Goal: Use online tool/utility: Utilize a website feature to perform a specific function

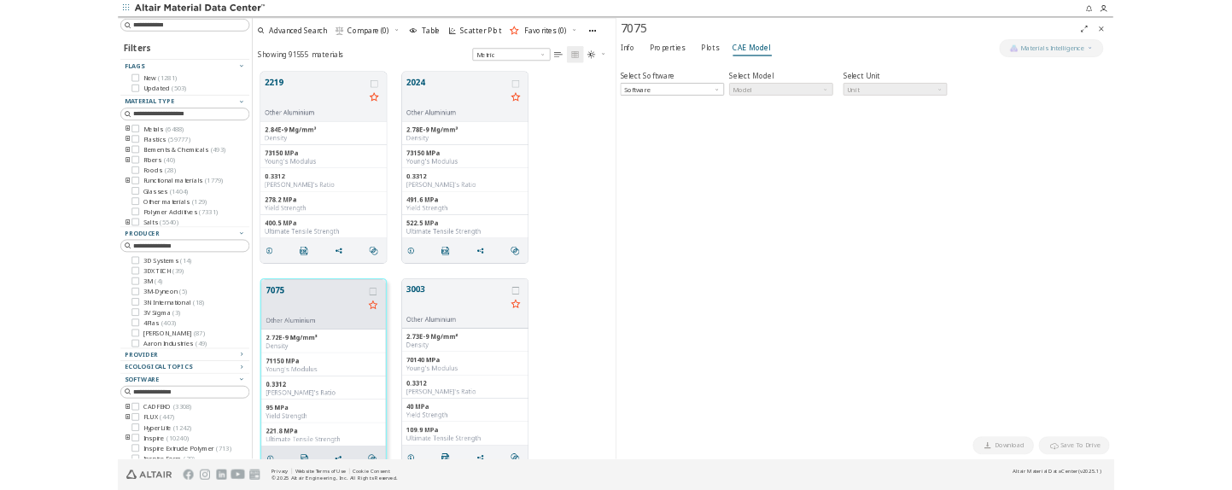
scroll to position [637, 585]
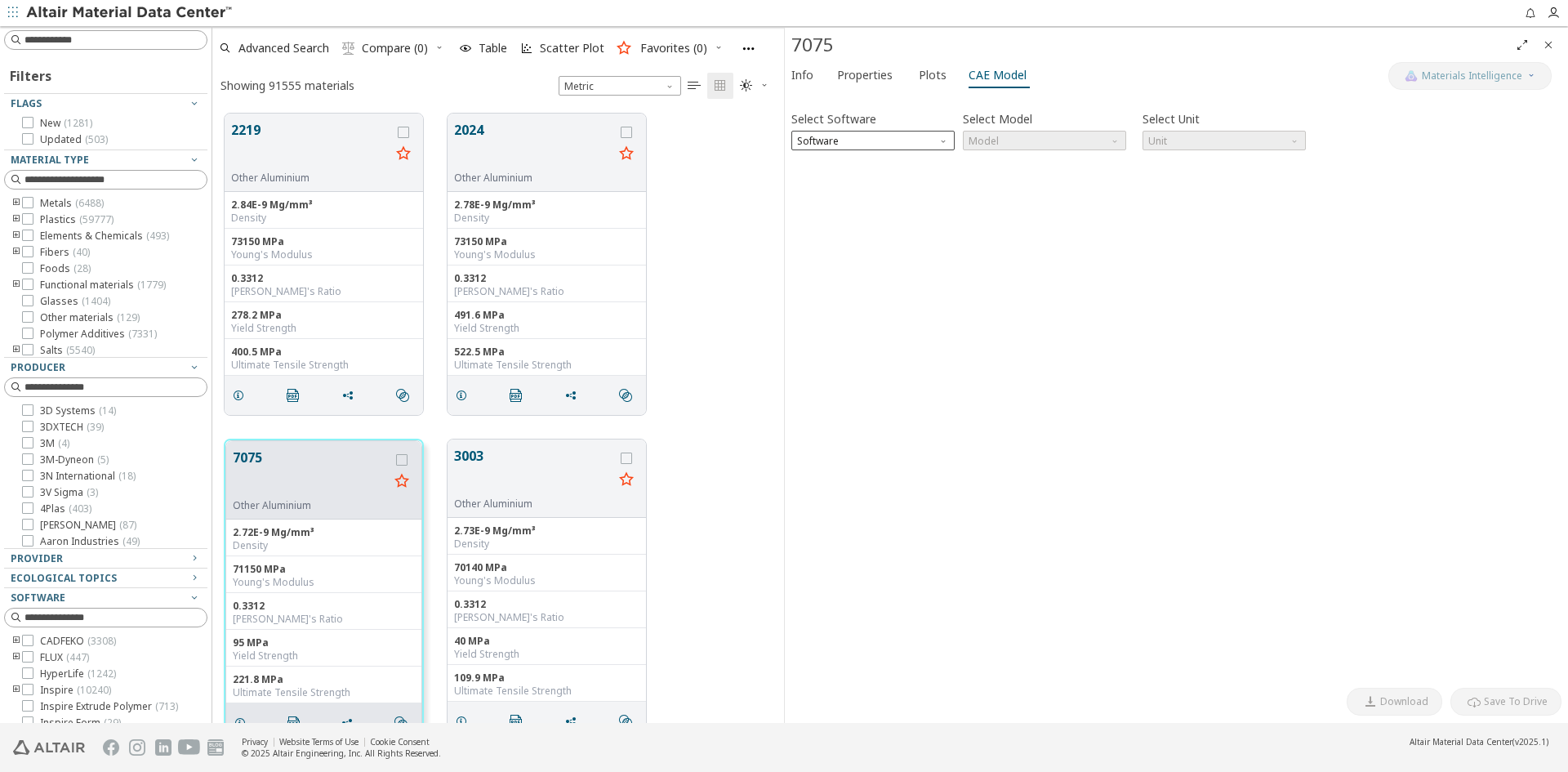
click at [881, 152] on div "Select Software Software Select Model Model Select Unit Unit Invalid data. Plea…" at bounding box center [1176, 388] width 770 height 581
click at [881, 148] on span "Software" at bounding box center [873, 141] width 163 height 19
click at [823, 178] on span "OptiStruct" at bounding box center [822, 181] width 48 height 13
click at [1090, 143] on span "Model" at bounding box center [1044, 141] width 163 height 19
click at [1011, 179] on span "MatS1" at bounding box center [1044, 181] width 150 height 11
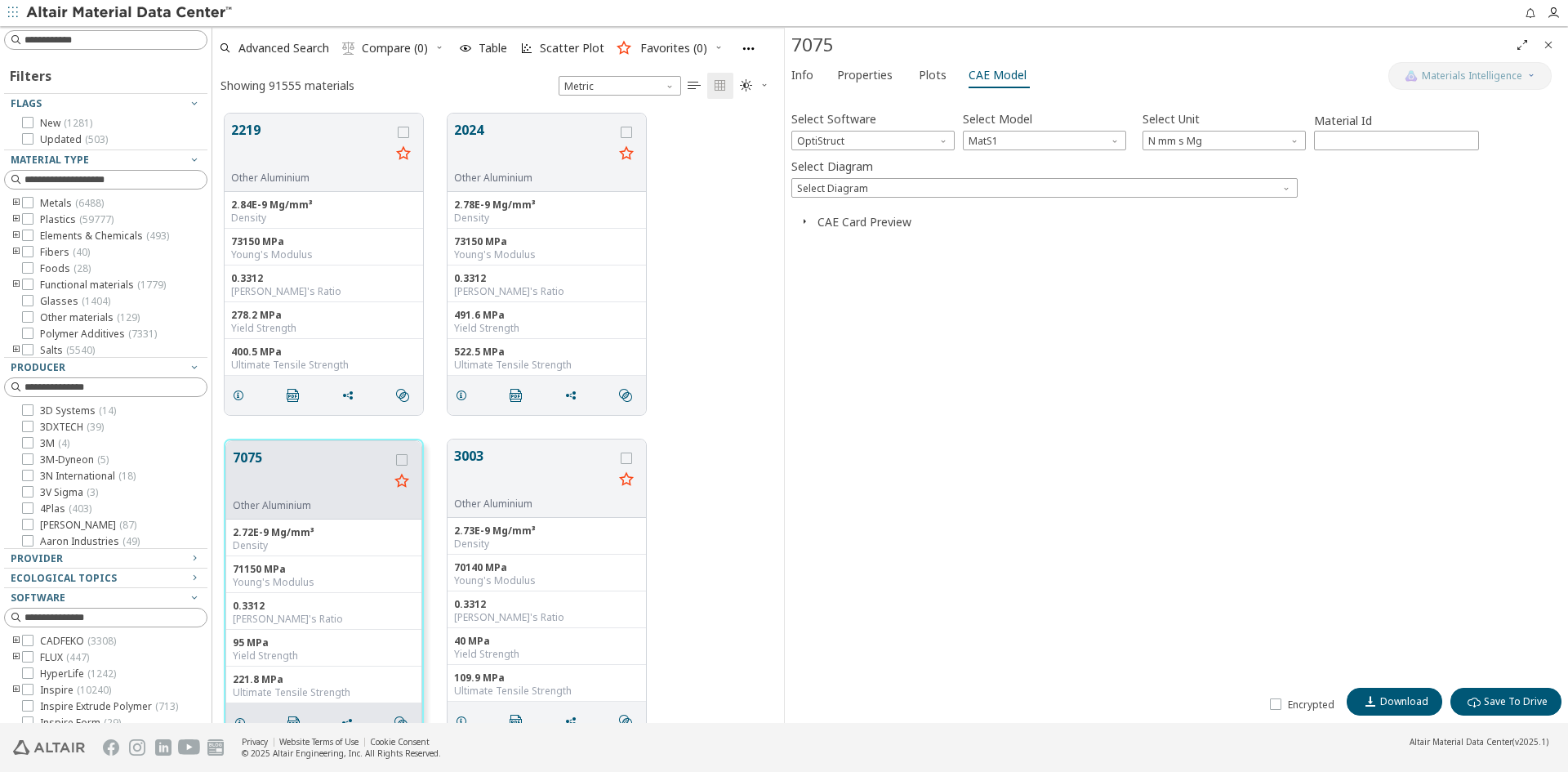
click at [1114, 199] on div "Select Software OptiStruct Select Model MatS1 Select Unit N mm s Mg Material Id…" at bounding box center [1176, 388] width 770 height 581
click at [1109, 193] on span "Select Diagram" at bounding box center [1044, 187] width 506 height 19
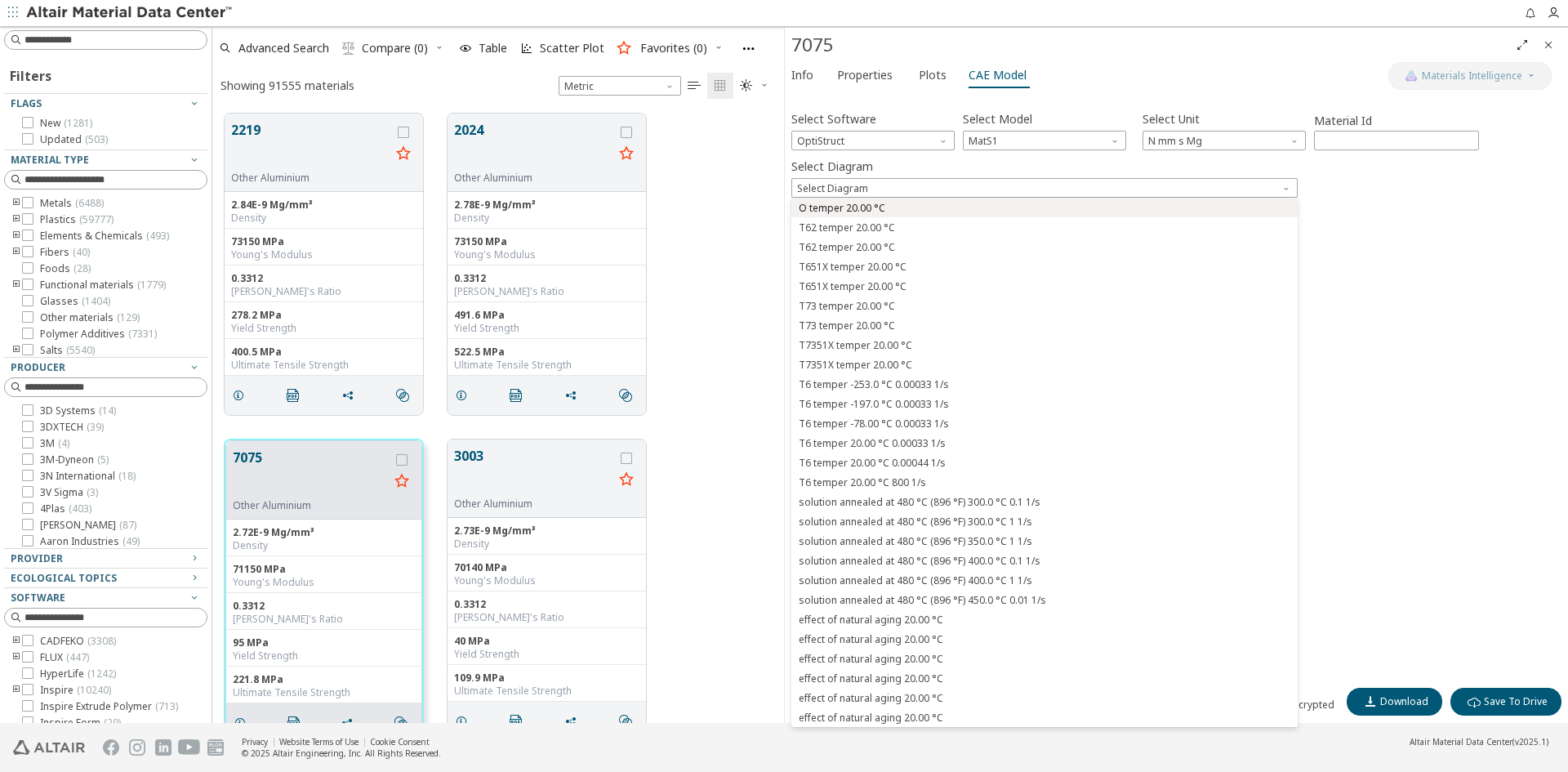
click at [1050, 204] on span "O temper 20.00 °C" at bounding box center [1044, 209] width 493 height 11
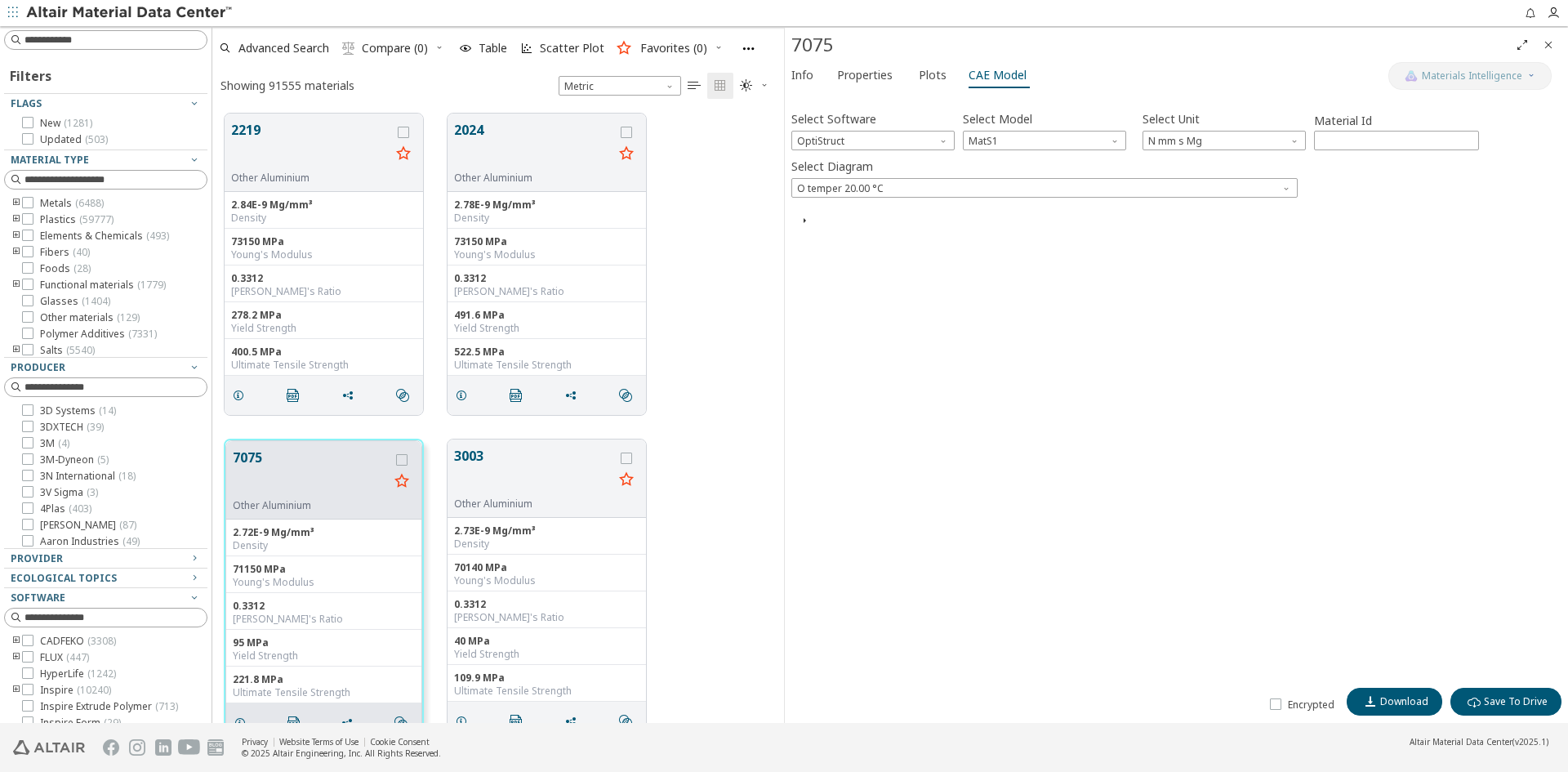
click at [800, 221] on icon "button" at bounding box center [804, 221] width 13 height 13
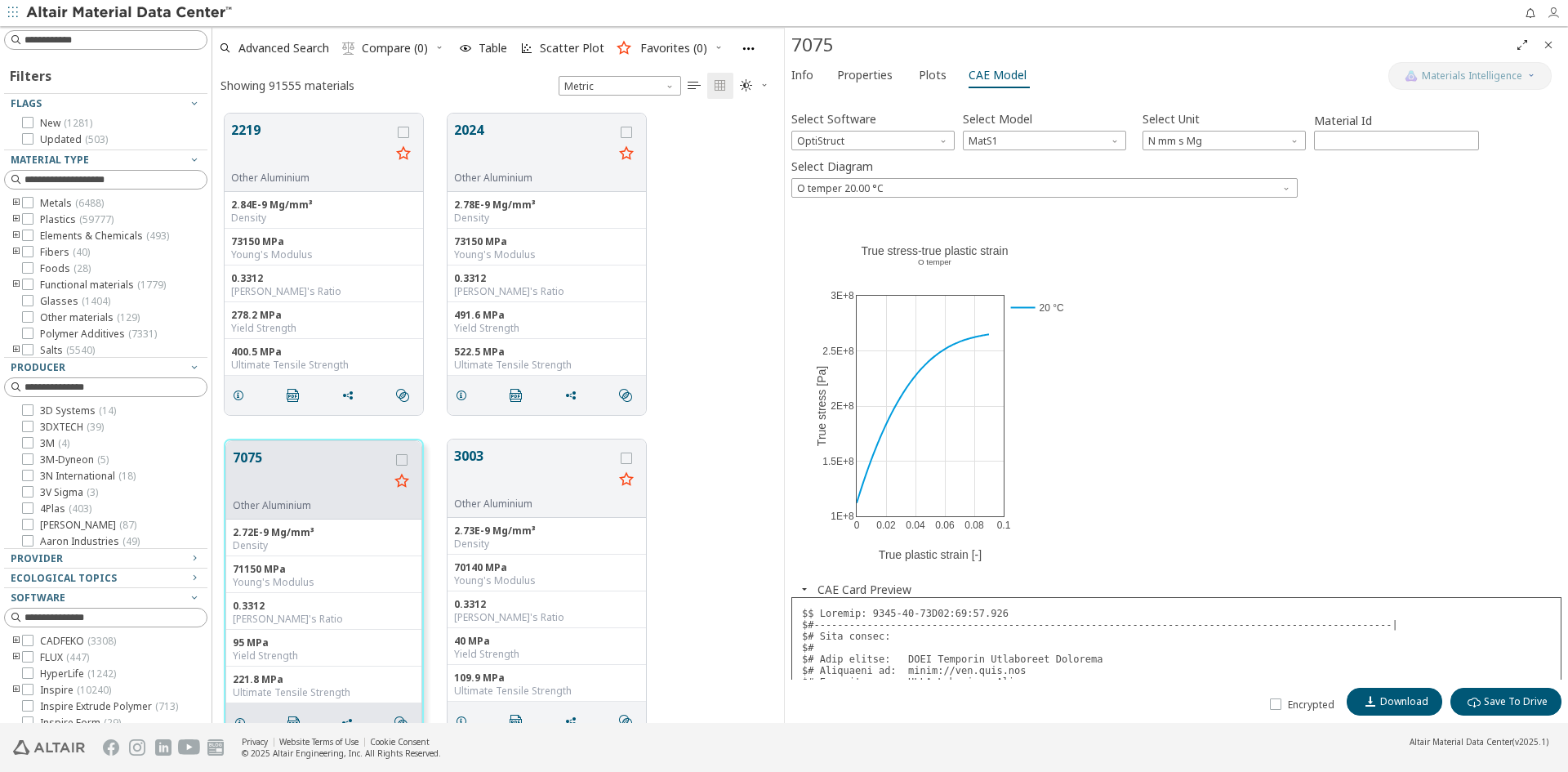
click at [1551, 21] on span "button" at bounding box center [1557, 12] width 21 height 26
